Goal: Transaction & Acquisition: Purchase product/service

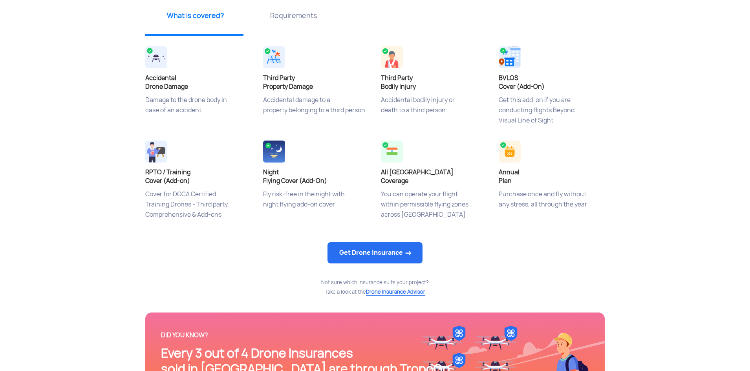
scroll to position [353, 0]
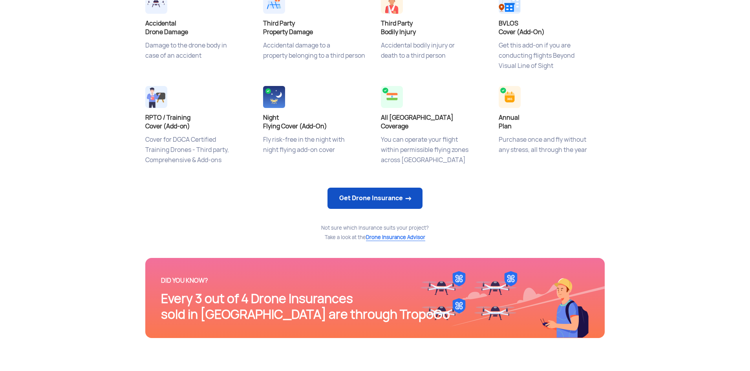
click at [408, 206] on link "Get Drone Insurance" at bounding box center [374, 198] width 95 height 21
click at [393, 198] on link "Get Drone Insurance" at bounding box center [374, 198] width 95 height 21
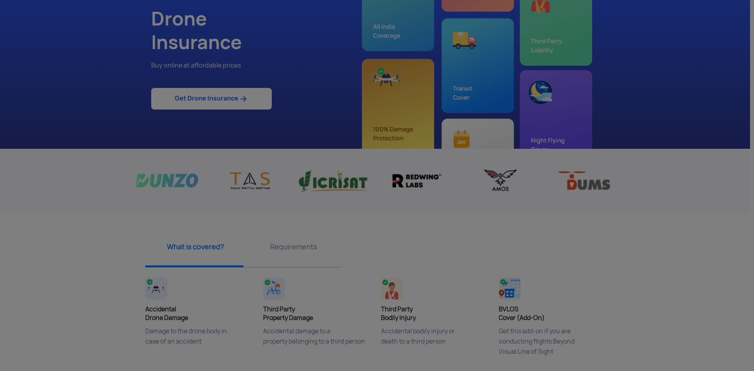
scroll to position [39, 0]
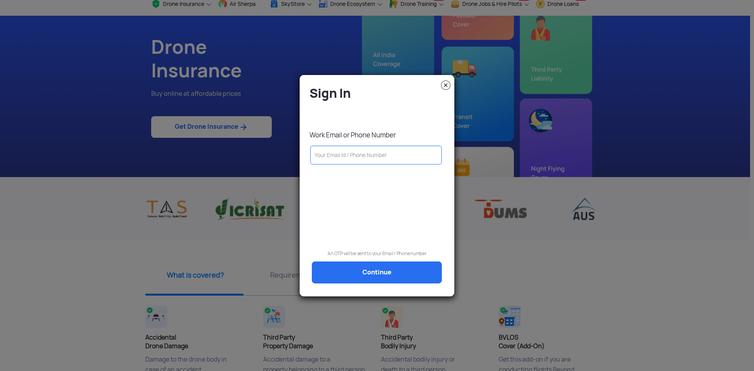
type input "9"
type input "98"
type input "987"
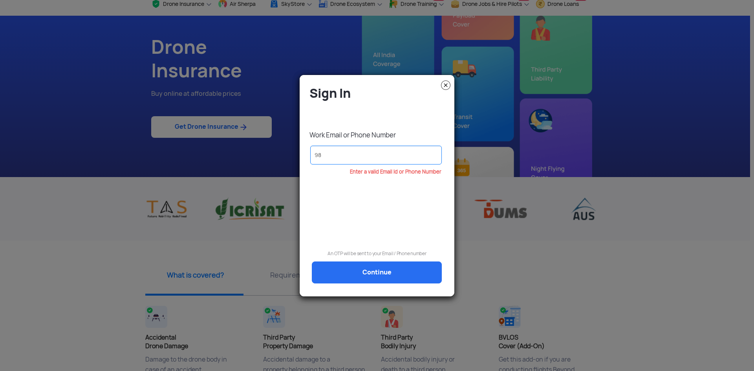
type input "987"
type input "9878"
type input "98785"
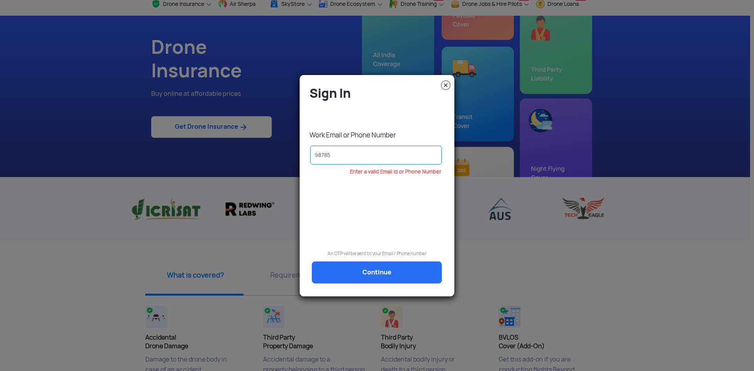
type input "987851"
type input "9878513"
type input "98785139"
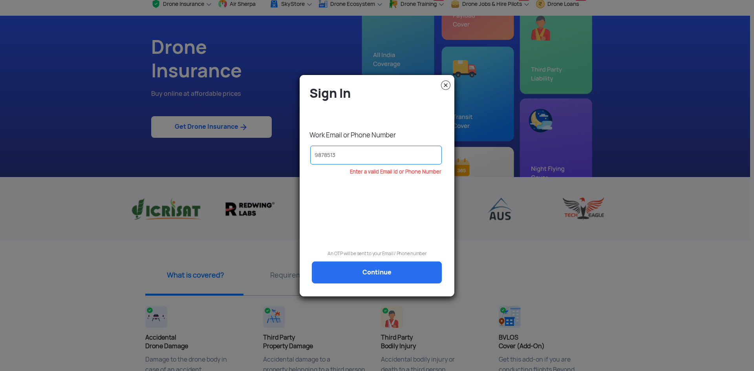
type input "98785139"
type input "987851391"
type input "9878513913"
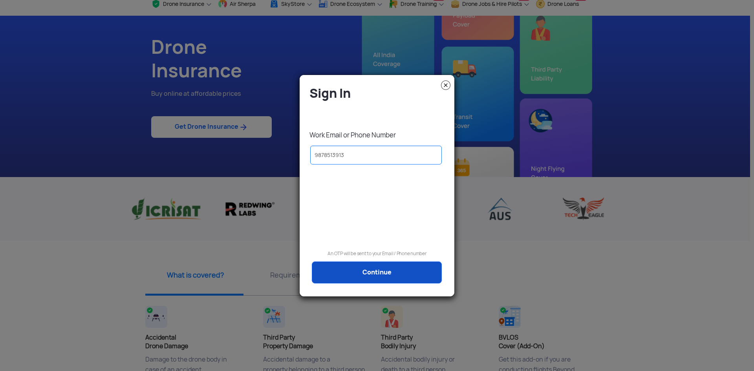
type input "9878513913"
click at [402, 274] on link "Continue" at bounding box center [377, 272] width 130 height 22
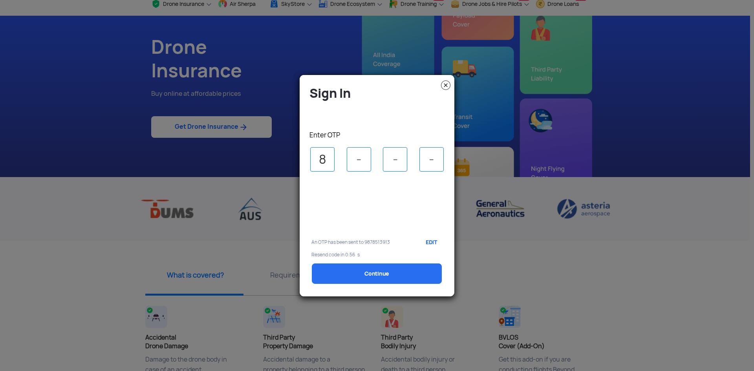
type input "8"
type input "6"
type input "4"
type input "5"
select select "1000000"
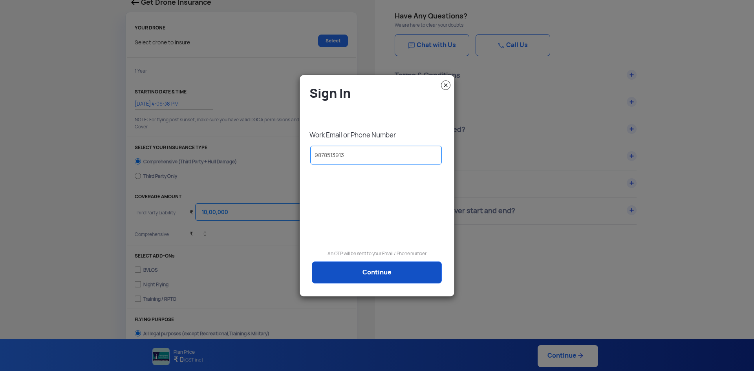
drag, startPoint x: 381, startPoint y: 276, endPoint x: 391, endPoint y: 276, distance: 9.8
click at [381, 276] on link "Continue" at bounding box center [377, 272] width 130 height 22
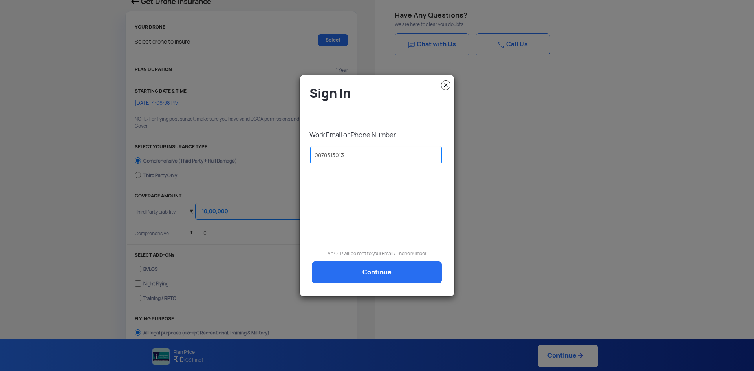
type input "[DATE] 4:16:00 PM"
click at [384, 270] on div "Sign In Work Email or Phone Number [PHONE_NUMBER] An OTP will be sent to your E…" at bounding box center [376, 188] width 143 height 207
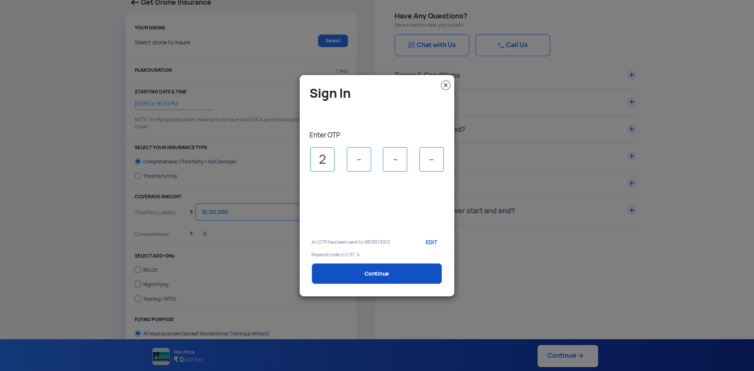
type input "2"
type input "1"
type input "8"
type input "2"
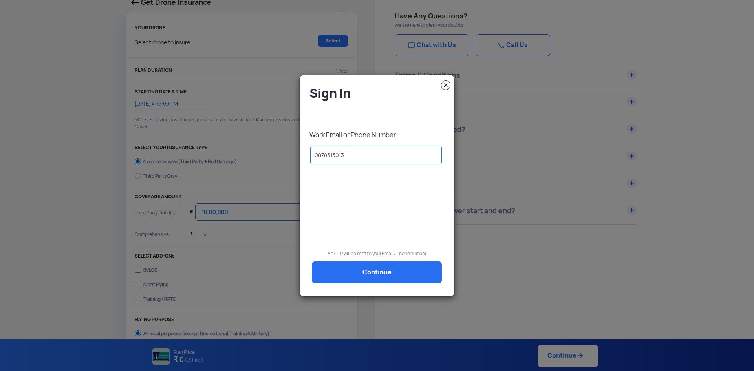
click at [395, 271] on link "Continue" at bounding box center [377, 272] width 130 height 22
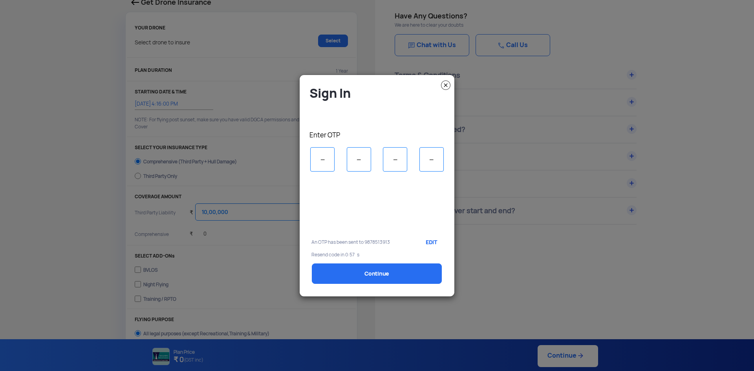
click at [447, 84] on img at bounding box center [445, 84] width 9 height 9
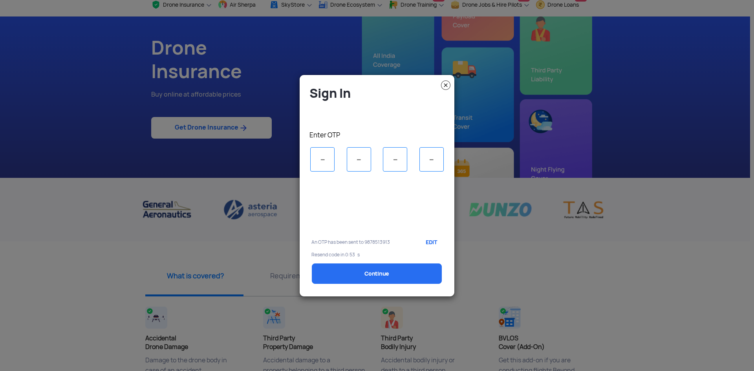
click at [328, 168] on input "tel" at bounding box center [322, 159] width 24 height 24
type input "4"
type input "5"
type input "1"
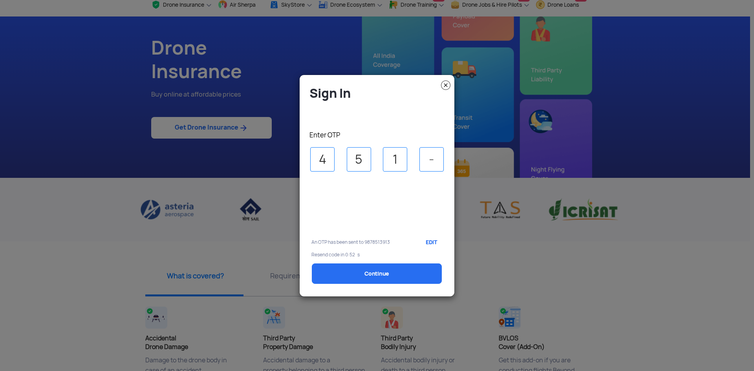
type input "8"
select select "1000000"
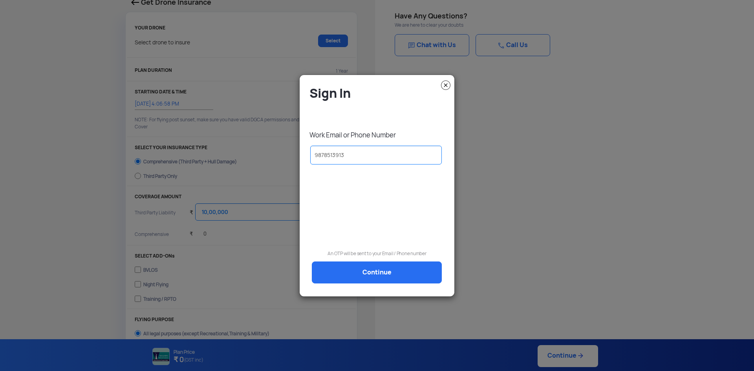
type input "[DATE] 4:16:00 PM"
drag, startPoint x: 447, startPoint y: 83, endPoint x: 453, endPoint y: 86, distance: 6.3
click at [447, 83] on img at bounding box center [445, 84] width 9 height 9
